Goal: Task Accomplishment & Management: Manage account settings

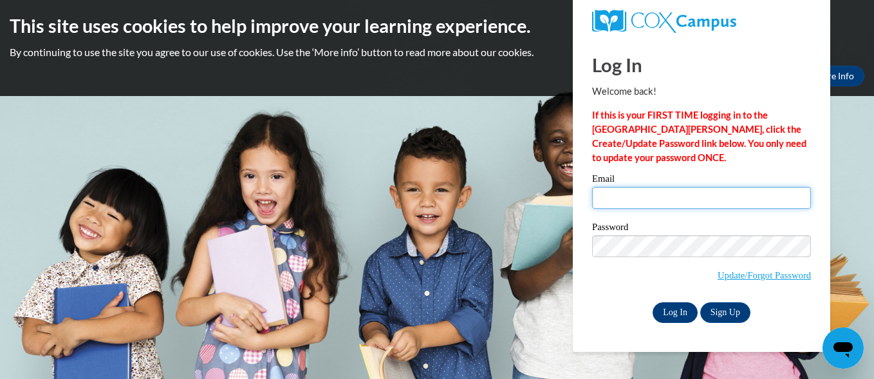
type input "[EMAIL_ADDRESS][PERSON_NAME][DOMAIN_NAME]"
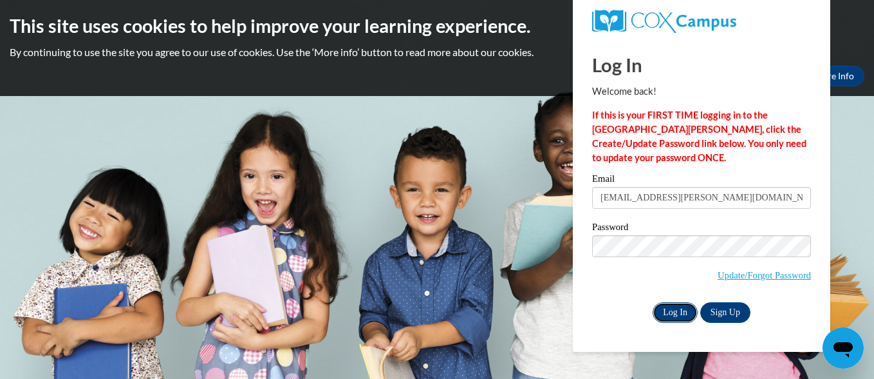
click at [675, 310] on input "Log In" at bounding box center [675, 312] width 45 height 21
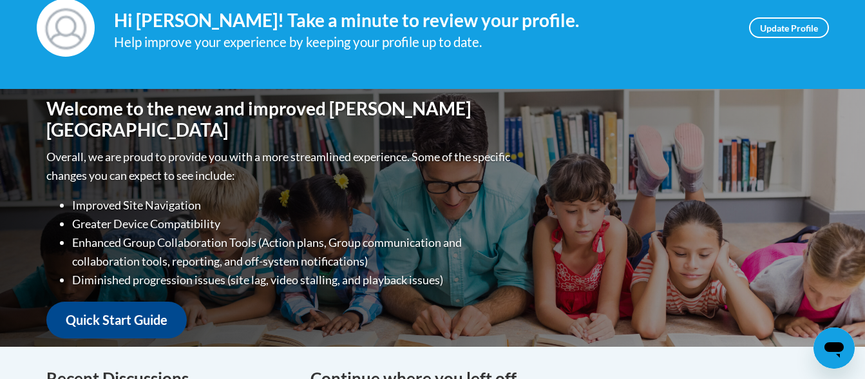
scroll to position [322, 0]
